Goal: Information Seeking & Learning: Get advice/opinions

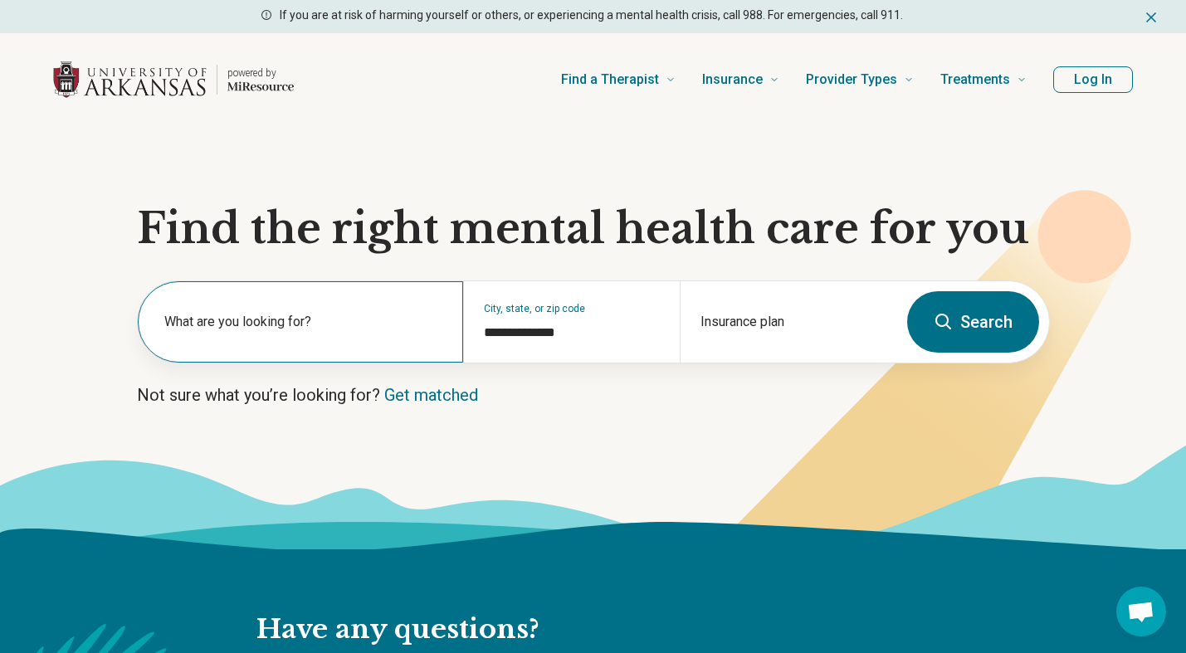
click at [261, 320] on label "What are you looking for?" at bounding box center [303, 322] width 279 height 20
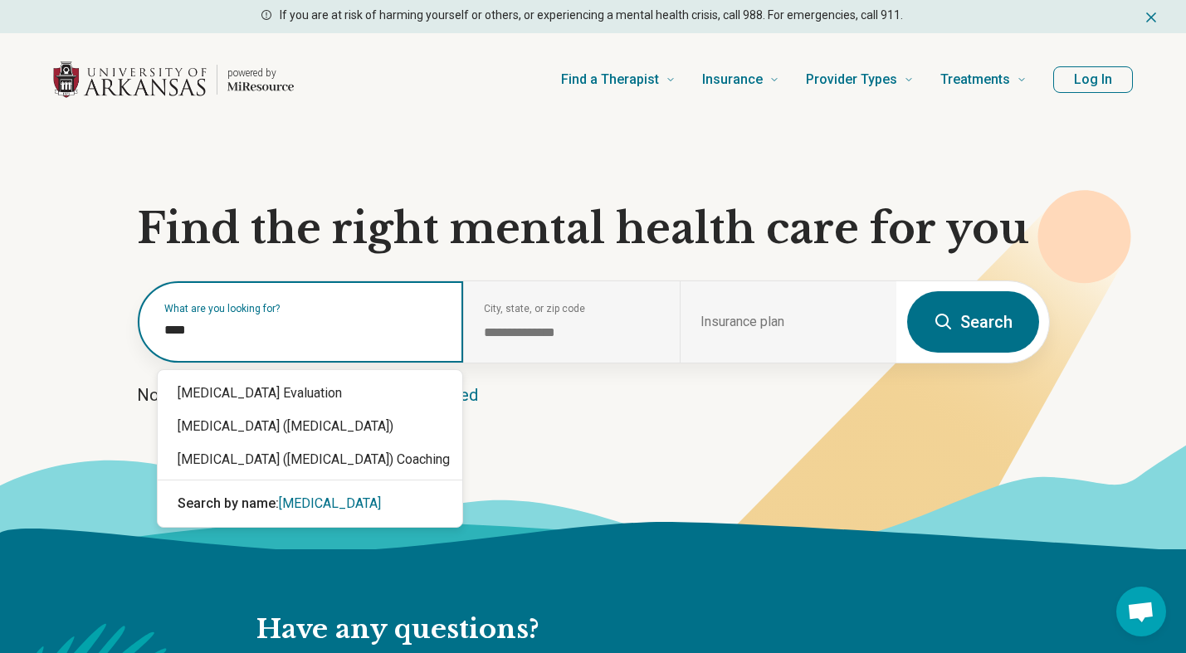
type input "****"
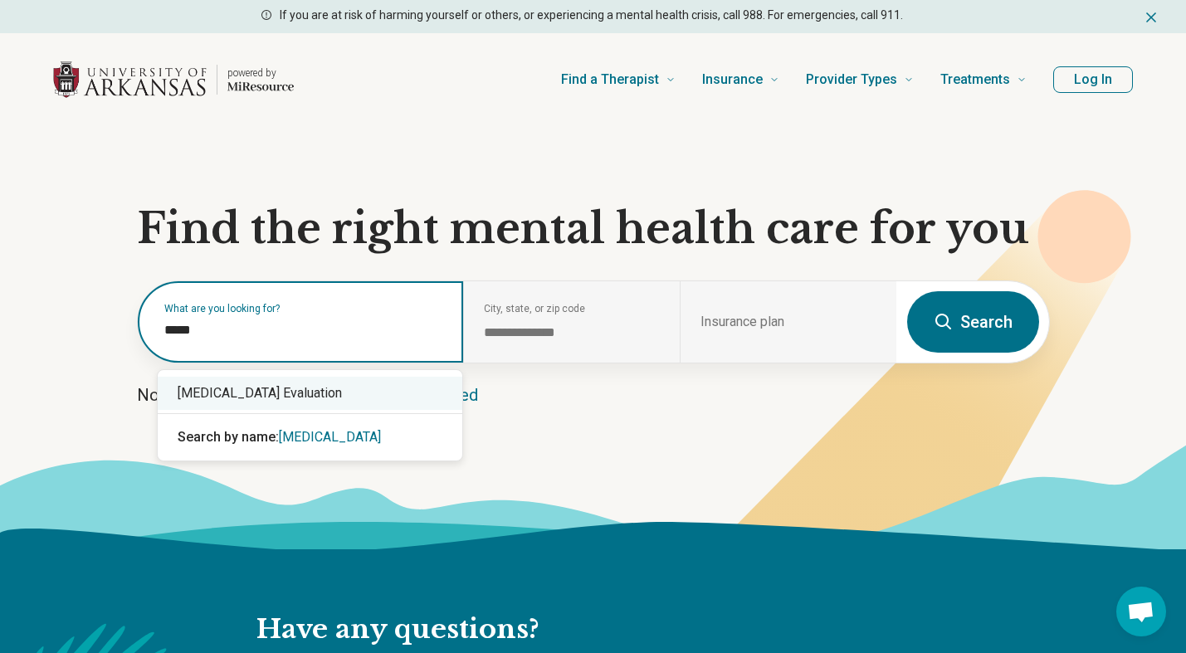
click at [316, 398] on div "[MEDICAL_DATA] Evaluation" at bounding box center [310, 393] width 305 height 33
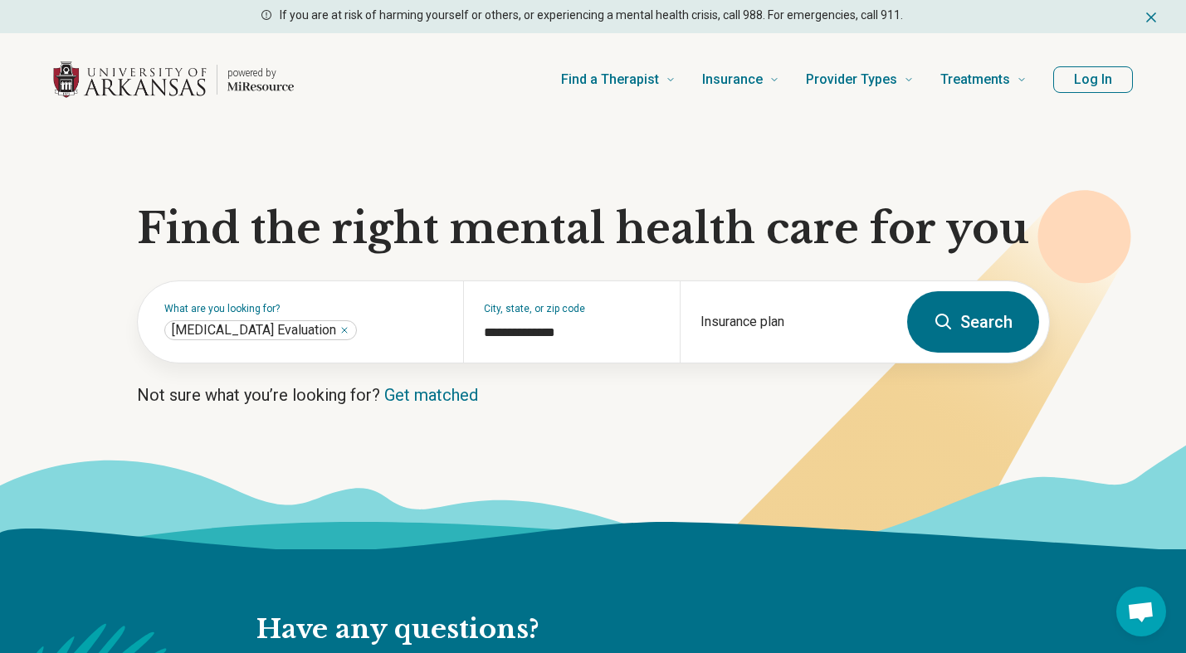
click at [985, 330] on button "Search" at bounding box center [973, 321] width 132 height 61
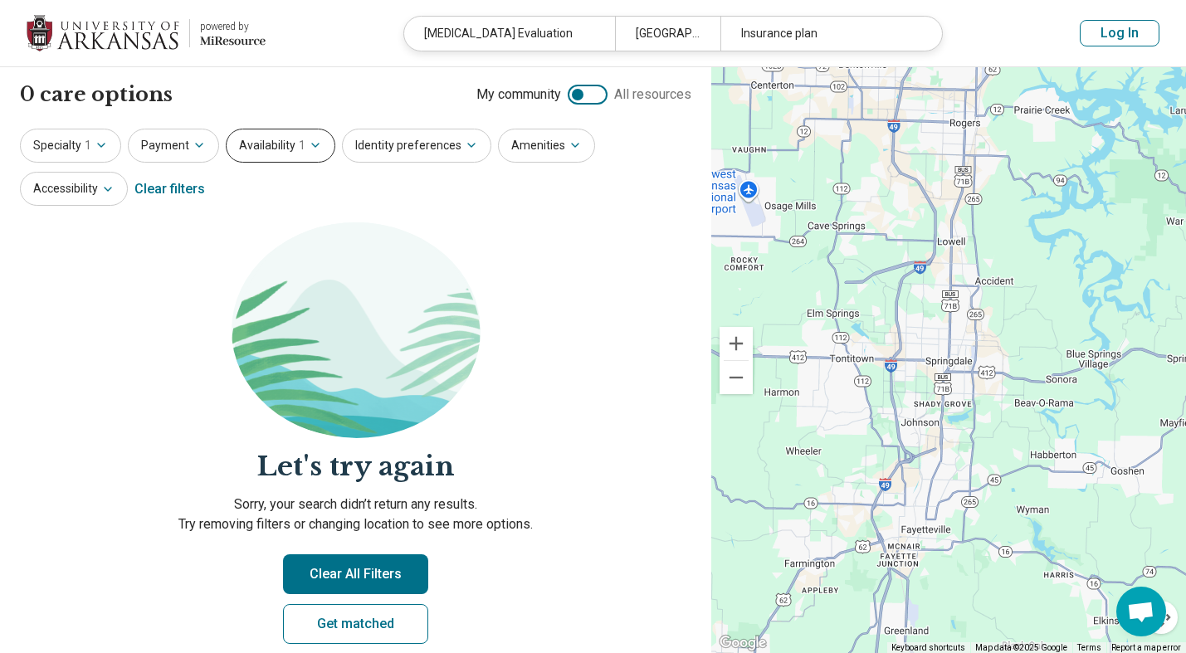
click at [292, 150] on button "Availability 1" at bounding box center [281, 146] width 110 height 34
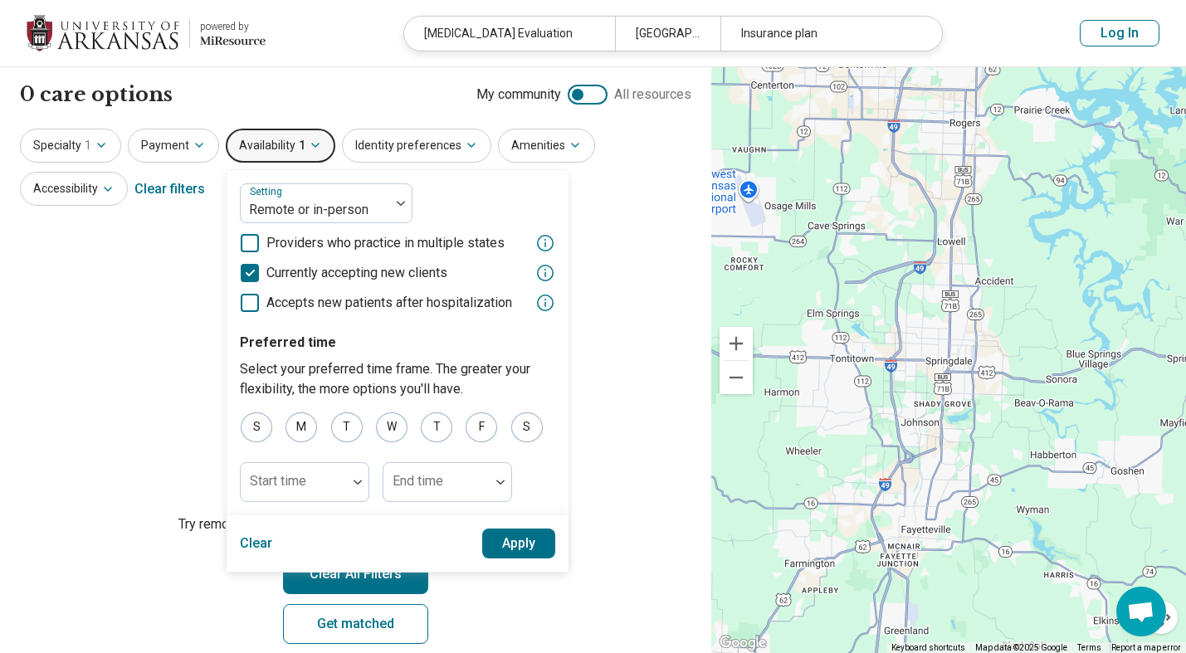
click at [145, 296] on section "Let's try again Sorry, your search didn’t return any results. Try removing filt…" at bounding box center [356, 446] width 672 height 449
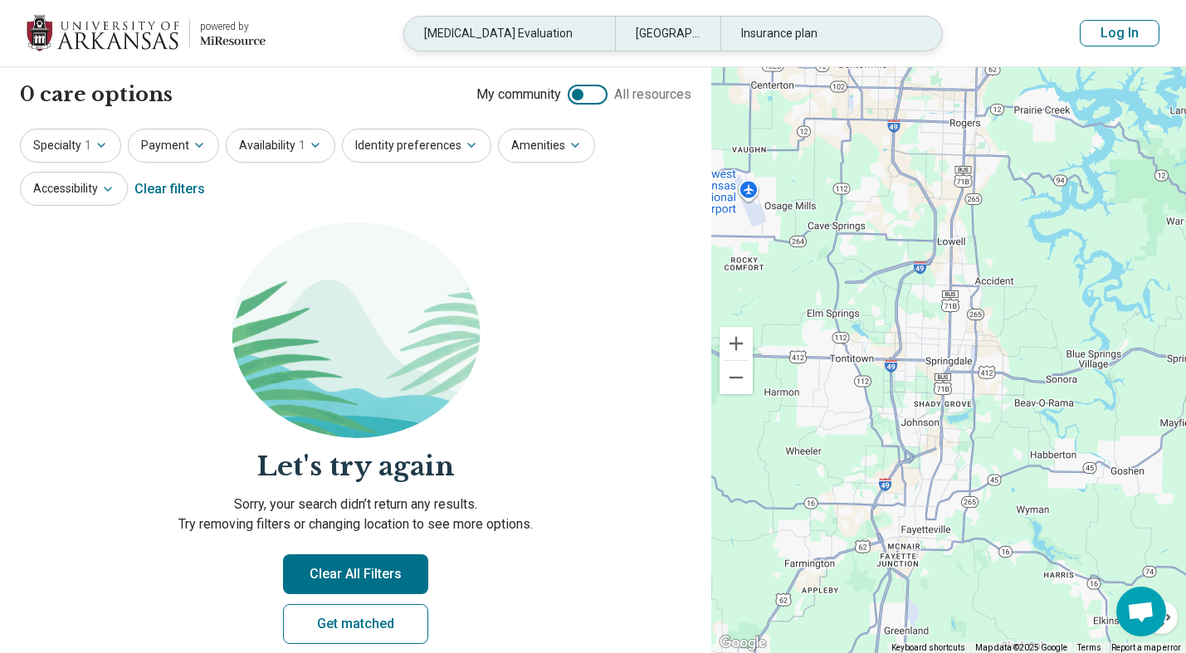
click at [672, 36] on div "[GEOGRAPHIC_DATA], [GEOGRAPHIC_DATA]" at bounding box center [667, 34] width 105 height 34
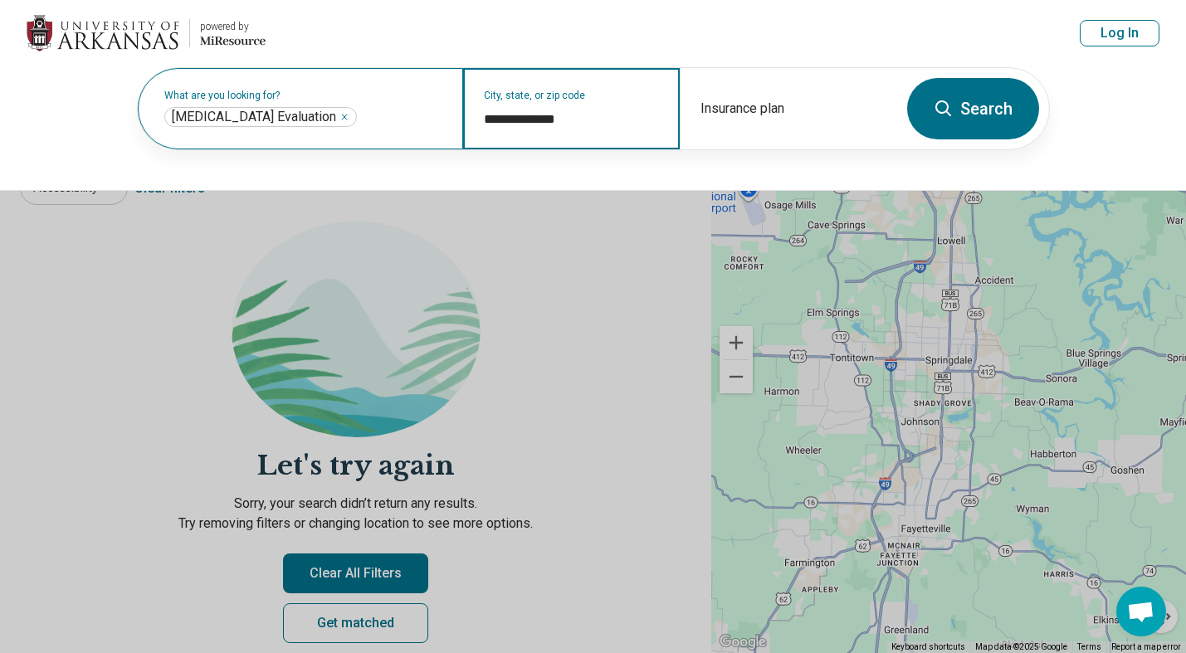
drag, startPoint x: 588, startPoint y: 110, endPoint x: 409, endPoint y: 124, distance: 179.0
click at [409, 124] on div "**********" at bounding box center [518, 108] width 760 height 81
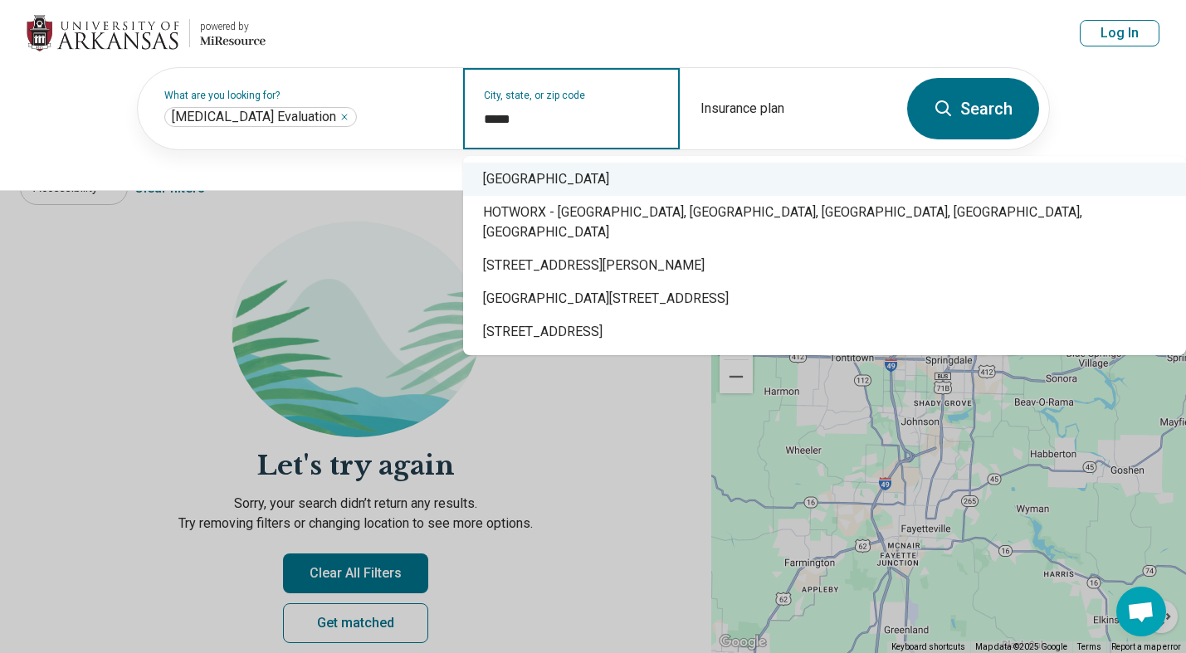
click at [527, 188] on div "[GEOGRAPHIC_DATA]" at bounding box center [824, 179] width 723 height 33
type input "**********"
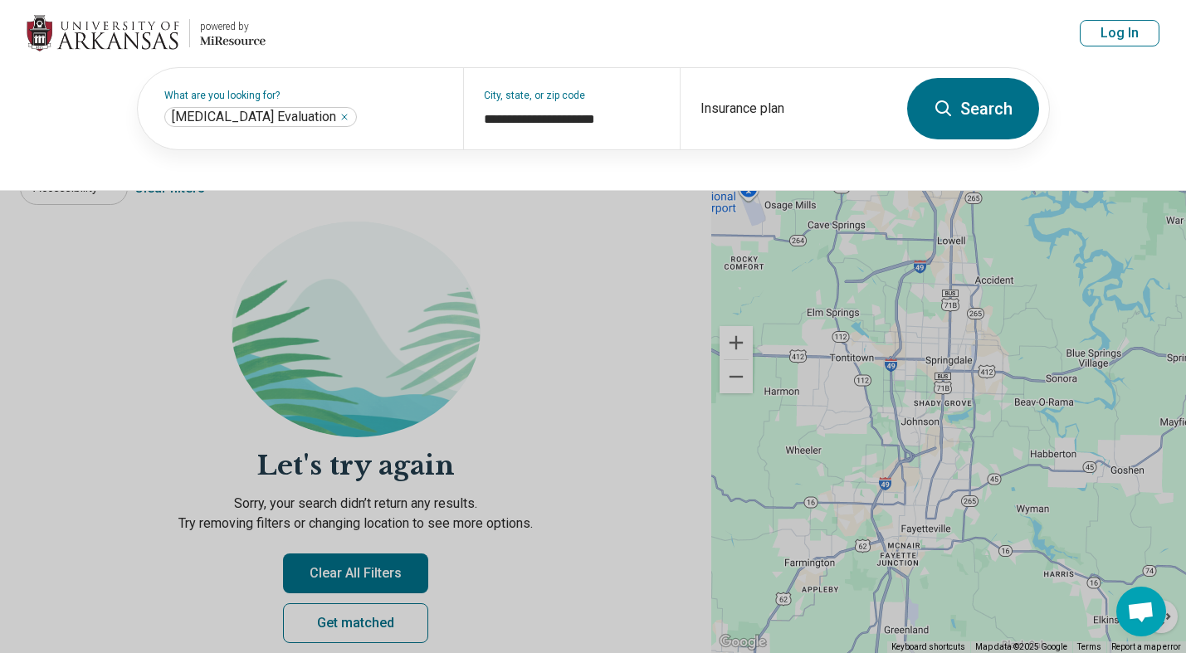
click at [943, 118] on icon at bounding box center [944, 109] width 20 height 20
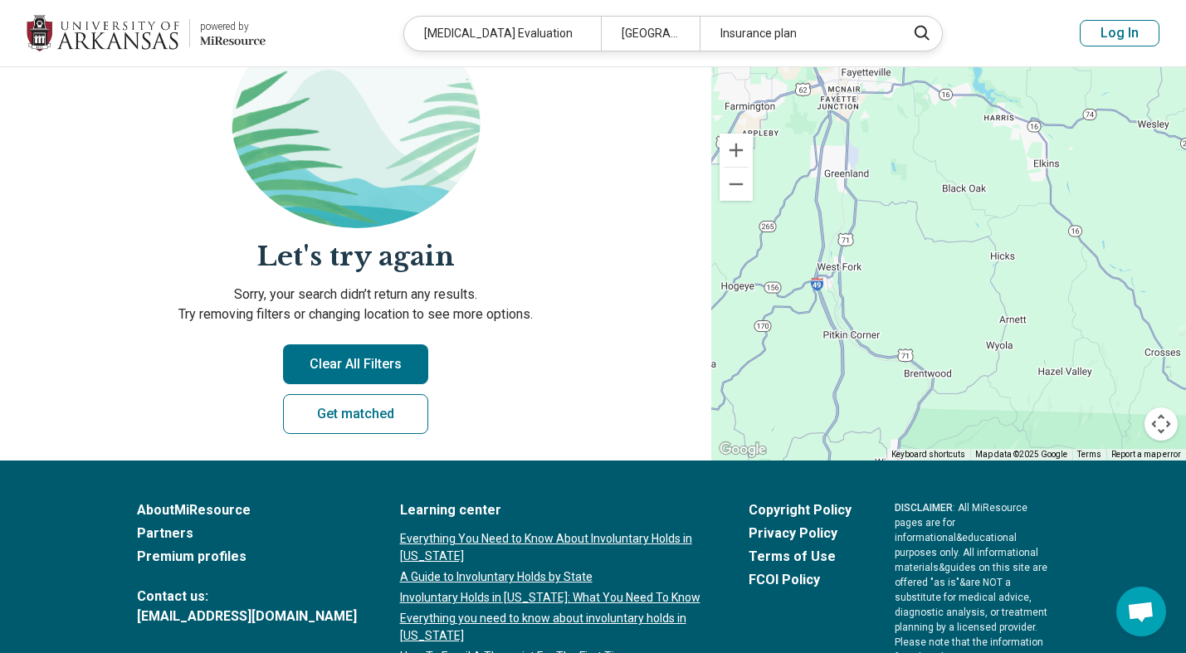
scroll to position [228, 0]
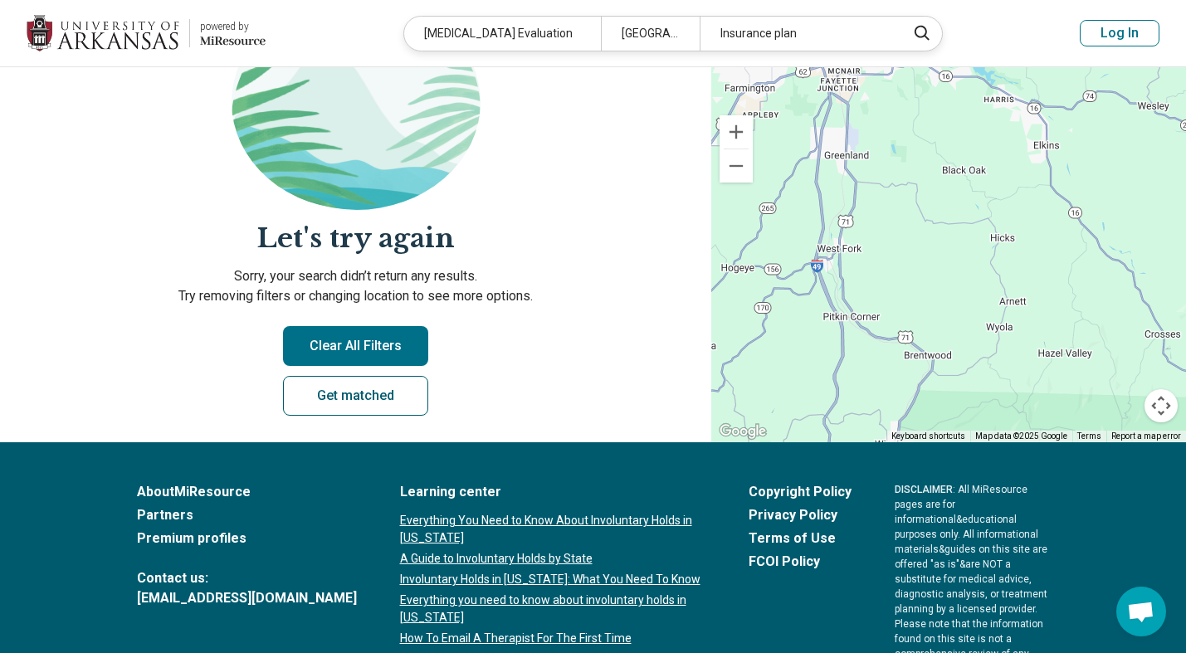
click at [366, 406] on link "Get matched" at bounding box center [355, 396] width 145 height 40
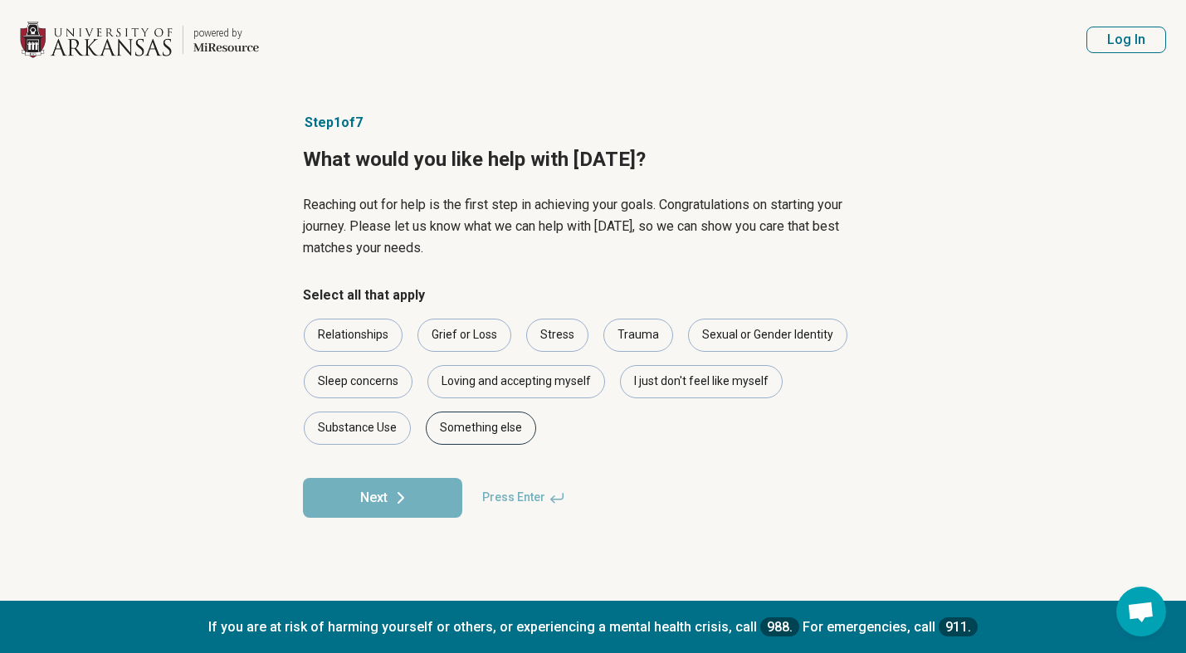
click at [452, 425] on div "Something else" at bounding box center [481, 428] width 110 height 33
click at [349, 506] on button "Next" at bounding box center [382, 498] width 159 height 40
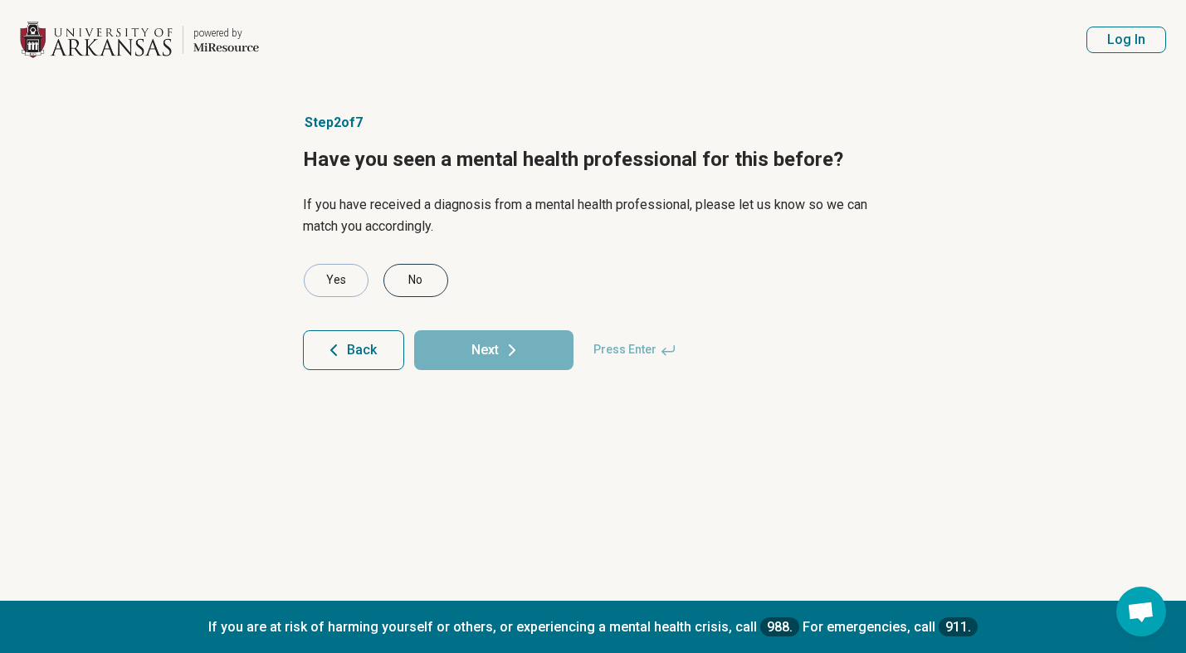
click at [410, 277] on div "No" at bounding box center [416, 280] width 65 height 33
click at [488, 350] on button "Next" at bounding box center [493, 350] width 159 height 40
click at [319, 271] on div "Yes" at bounding box center [336, 280] width 65 height 33
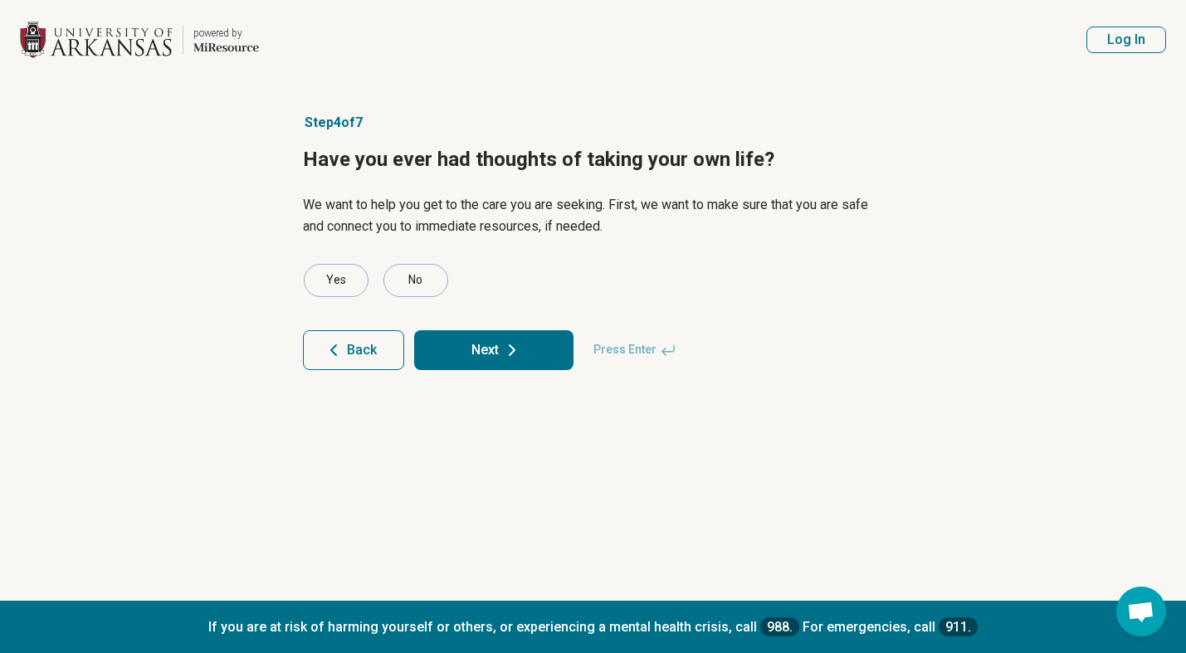
click at [550, 350] on button "Next" at bounding box center [493, 350] width 159 height 40
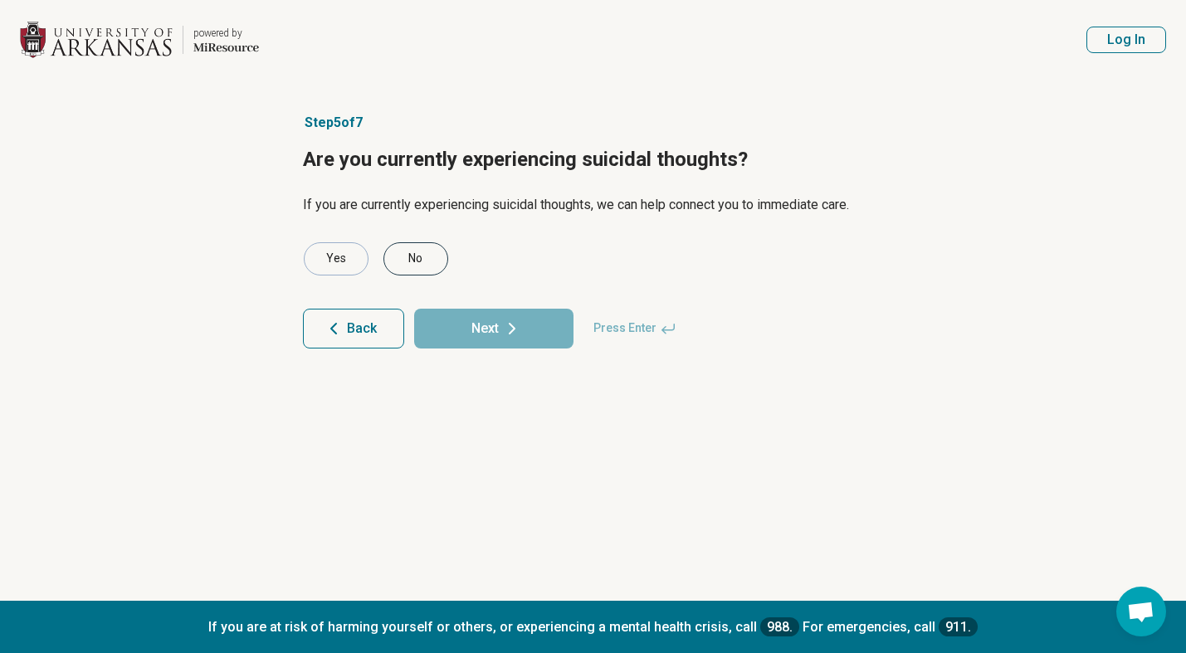
click at [424, 252] on div "No" at bounding box center [416, 258] width 65 height 33
click at [485, 311] on button "Next" at bounding box center [493, 329] width 159 height 40
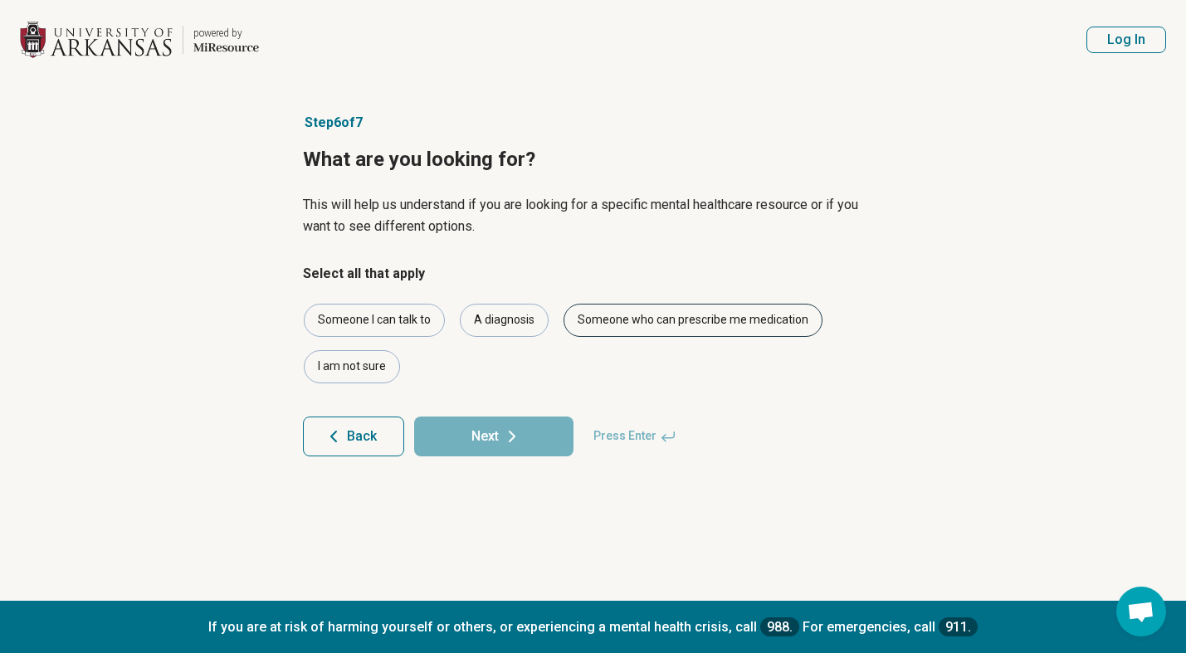
click at [658, 318] on div "Someone who can prescribe me medication" at bounding box center [693, 320] width 259 height 33
click at [494, 428] on button "Next" at bounding box center [493, 437] width 159 height 40
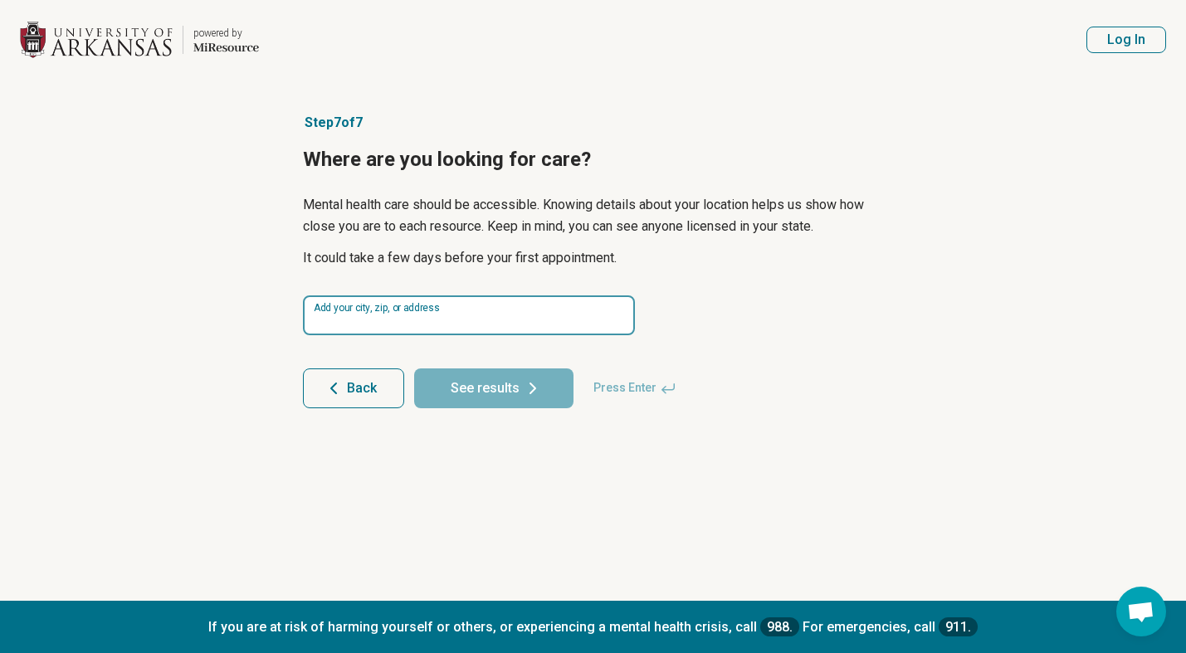
click at [495, 316] on input at bounding box center [469, 316] width 332 height 40
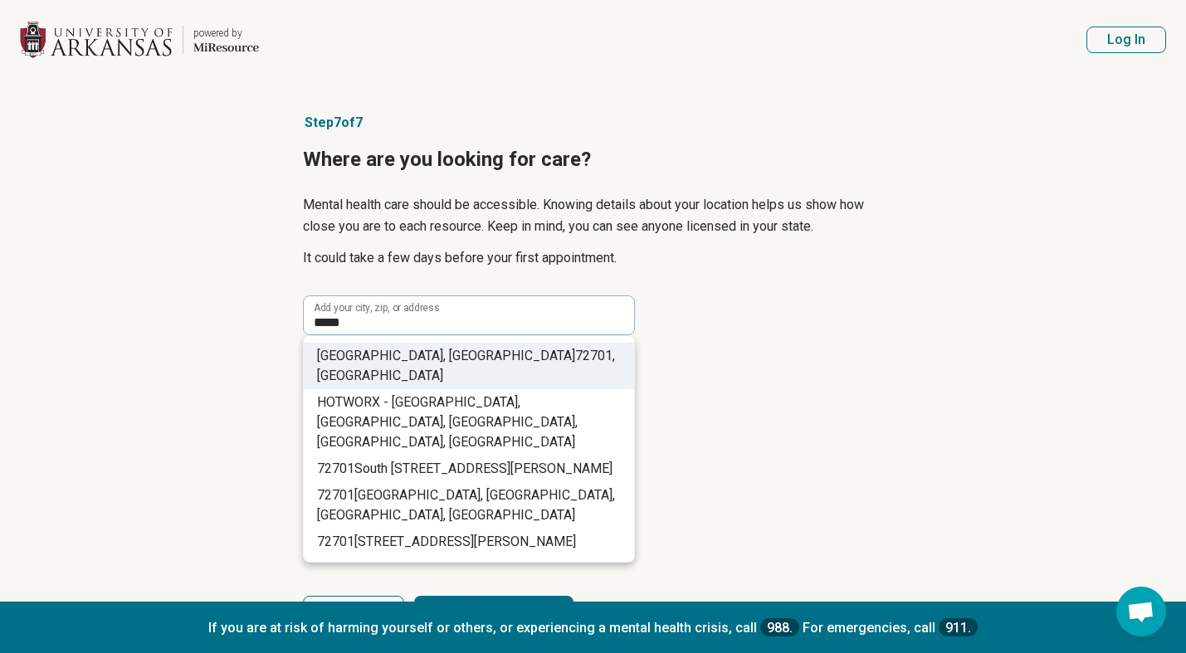
click at [496, 367] on li "[GEOGRAPHIC_DATA] , [GEOGRAPHIC_DATA]" at bounding box center [469, 366] width 330 height 46
type input "**********"
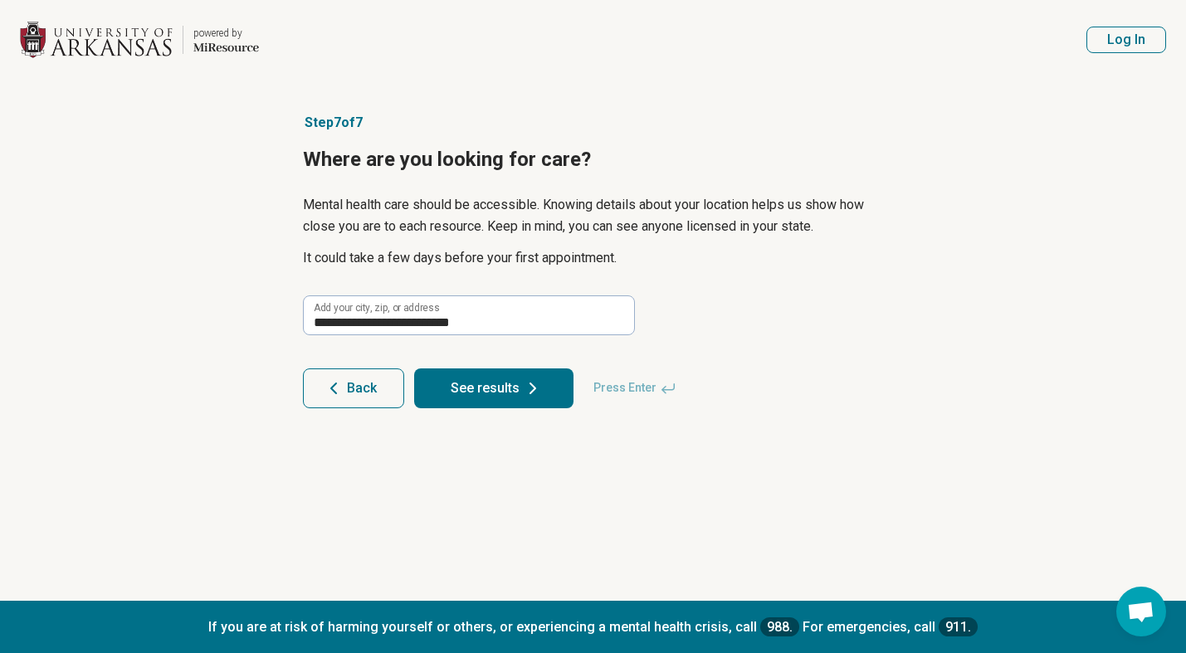
click at [495, 390] on button "See results" at bounding box center [493, 389] width 159 height 40
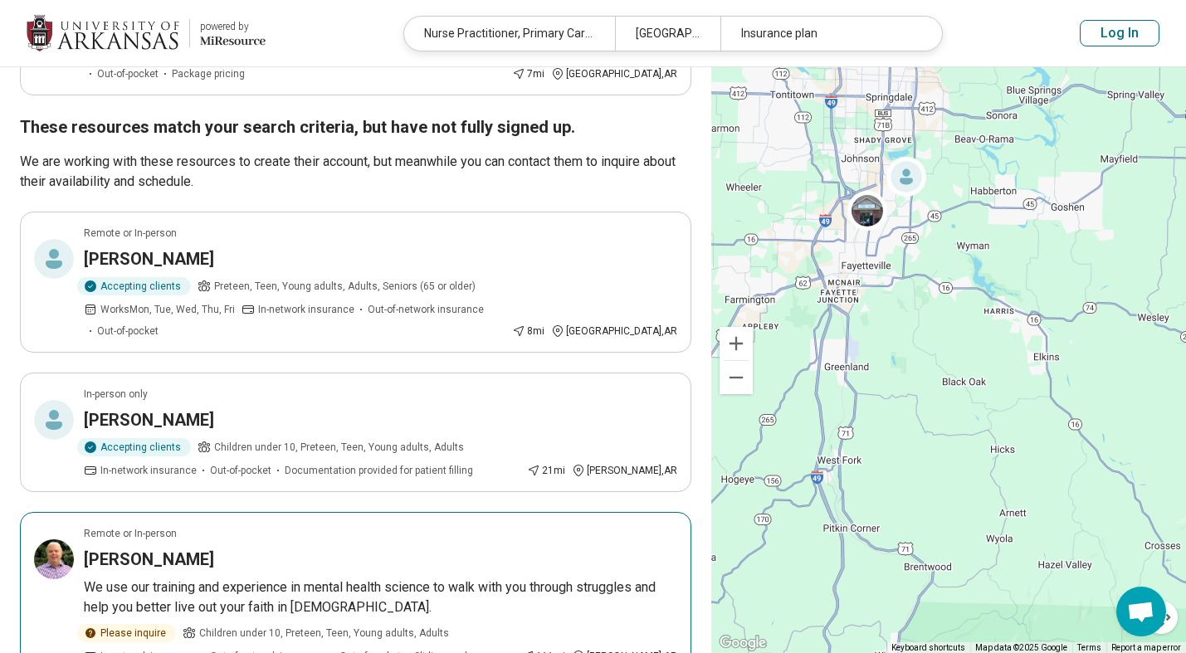
scroll to position [282, 0]
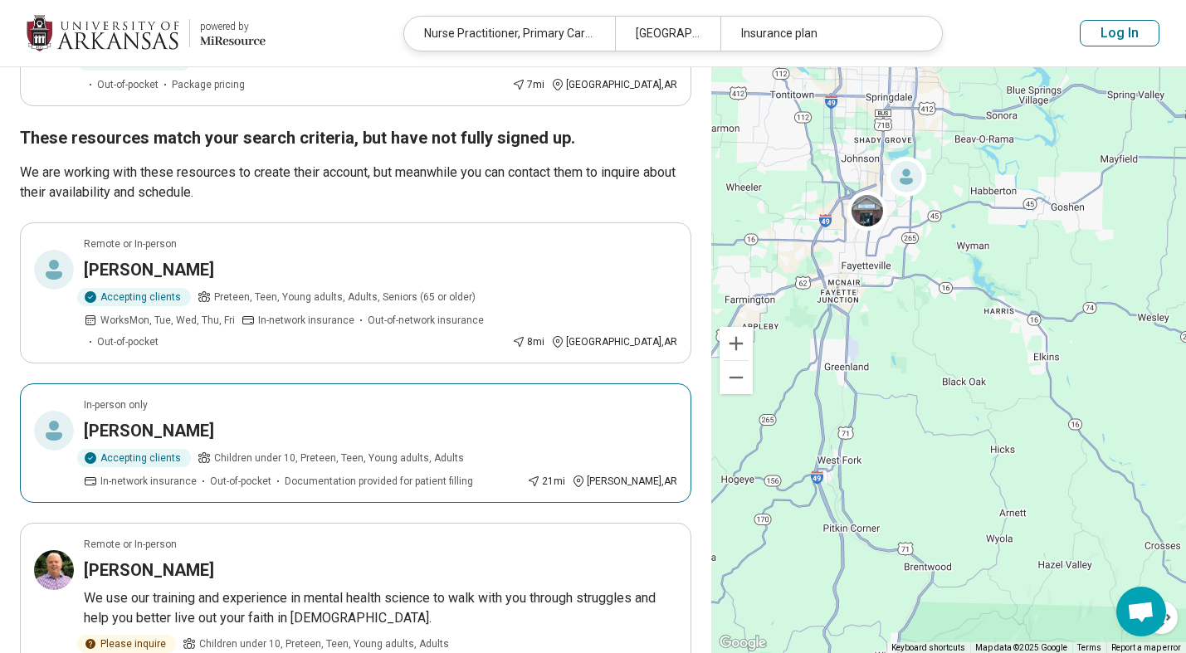
click at [369, 419] on div "[PERSON_NAME]" at bounding box center [381, 430] width 594 height 23
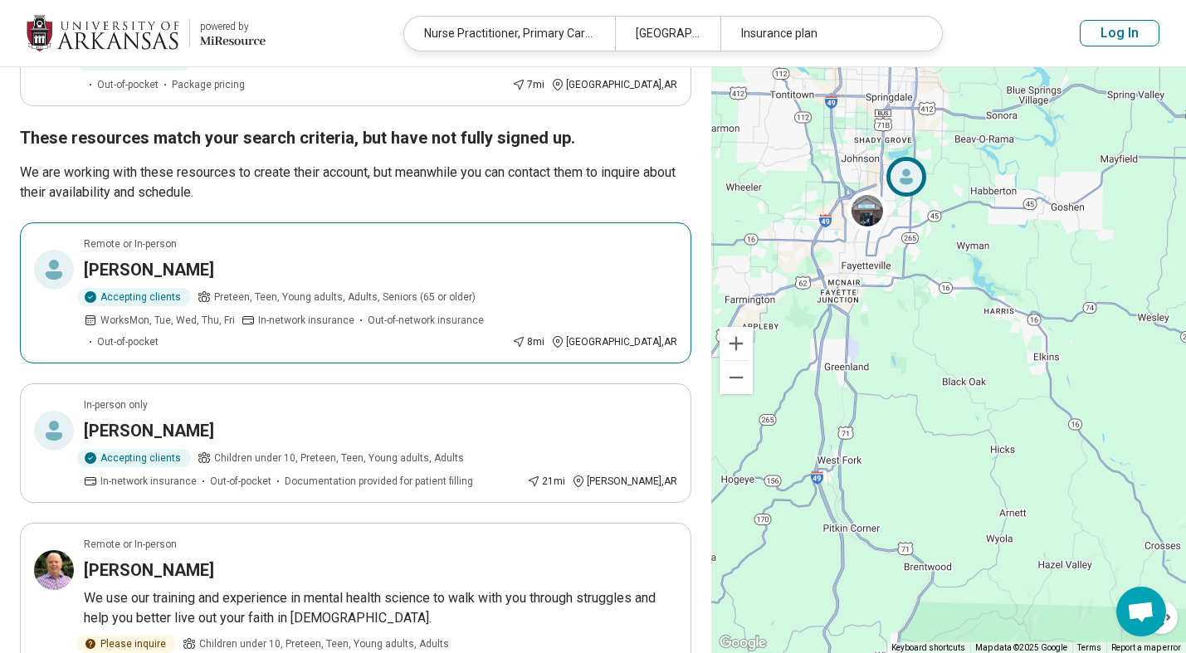
click at [300, 266] on div "[PERSON_NAME]" at bounding box center [381, 269] width 594 height 23
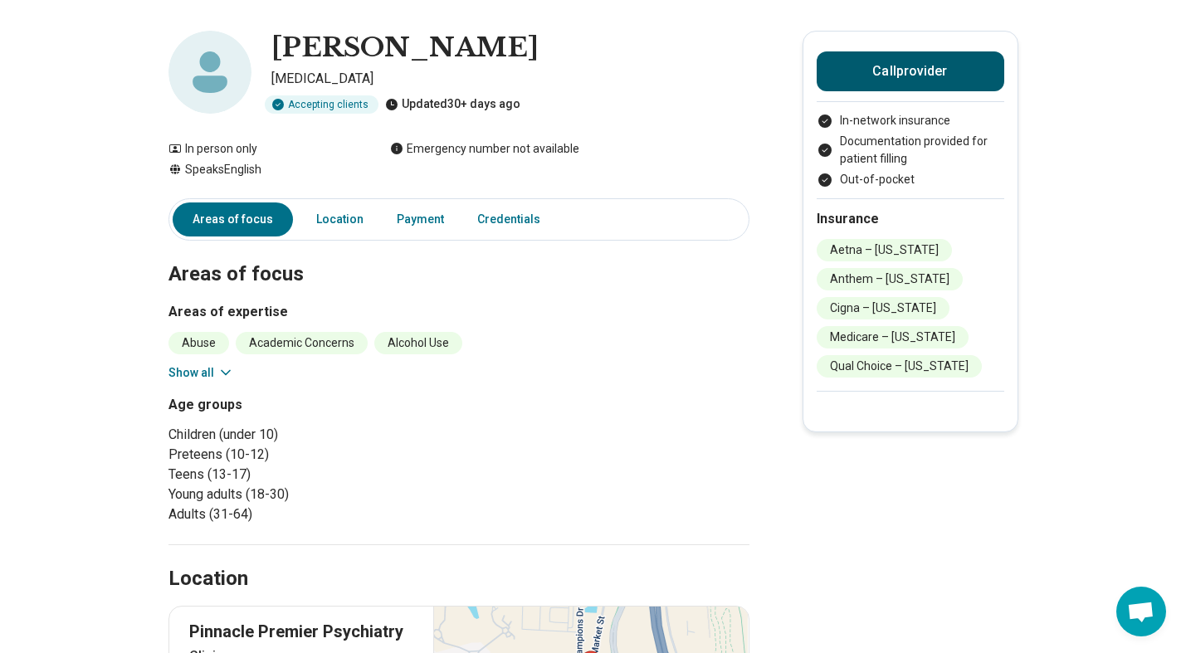
scroll to position [30, 0]
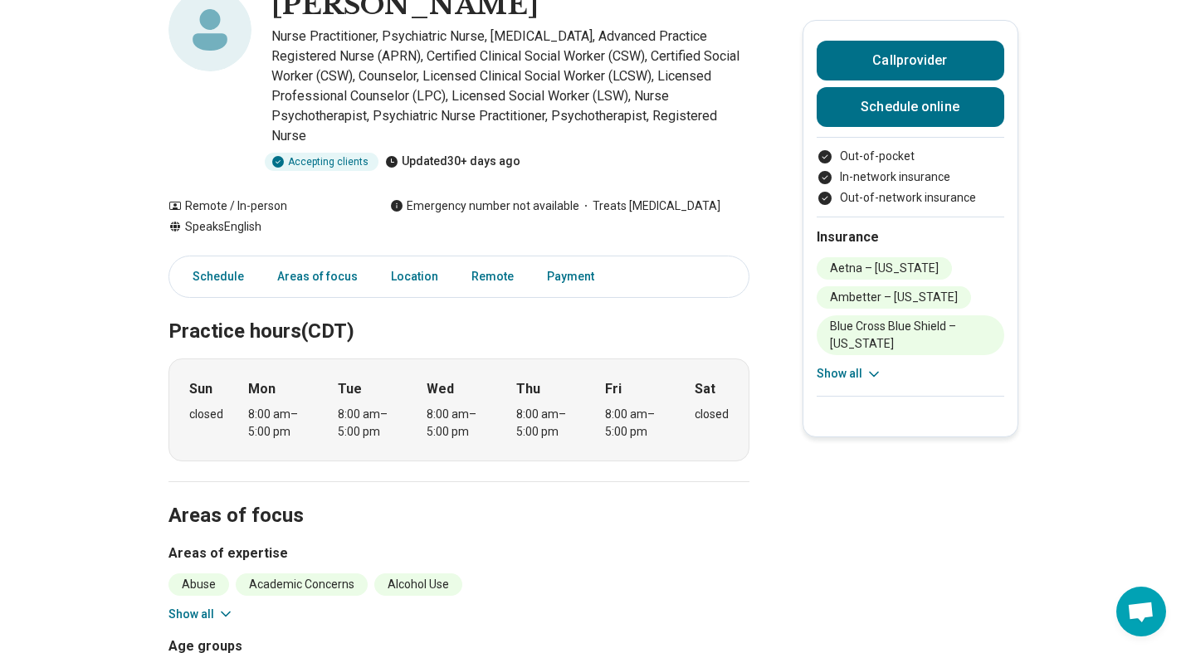
scroll to position [237, 0]
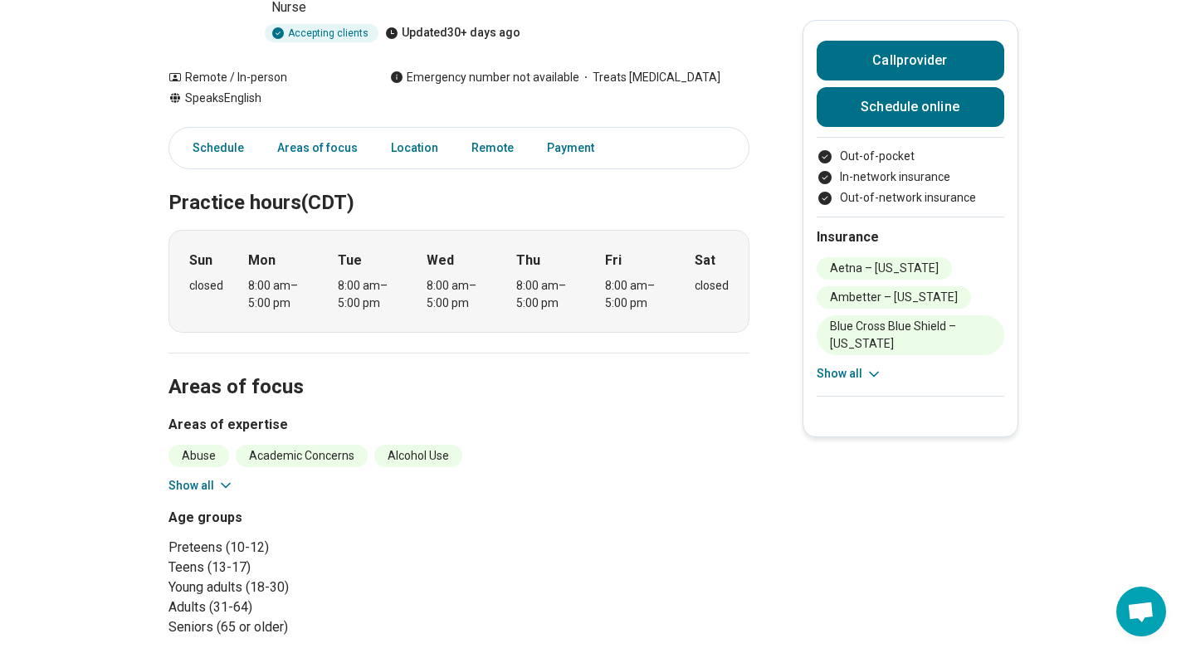
click at [185, 477] on button "Show all" at bounding box center [202, 485] width 66 height 17
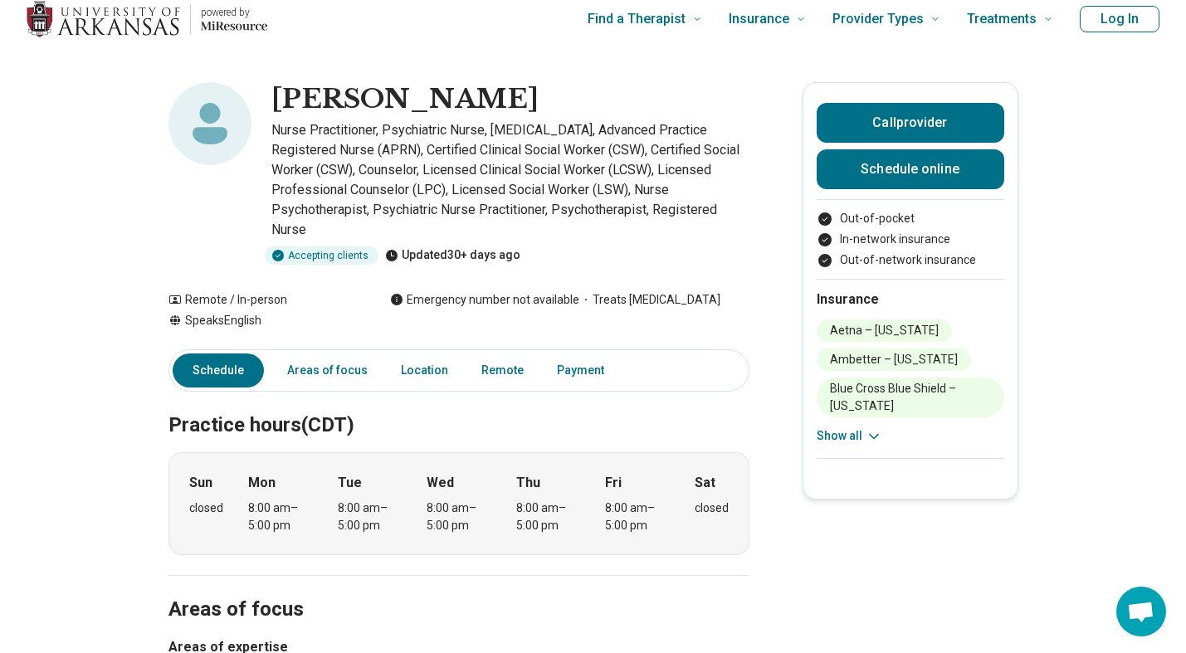
scroll to position [0, 0]
